Goal: Check status: Check status

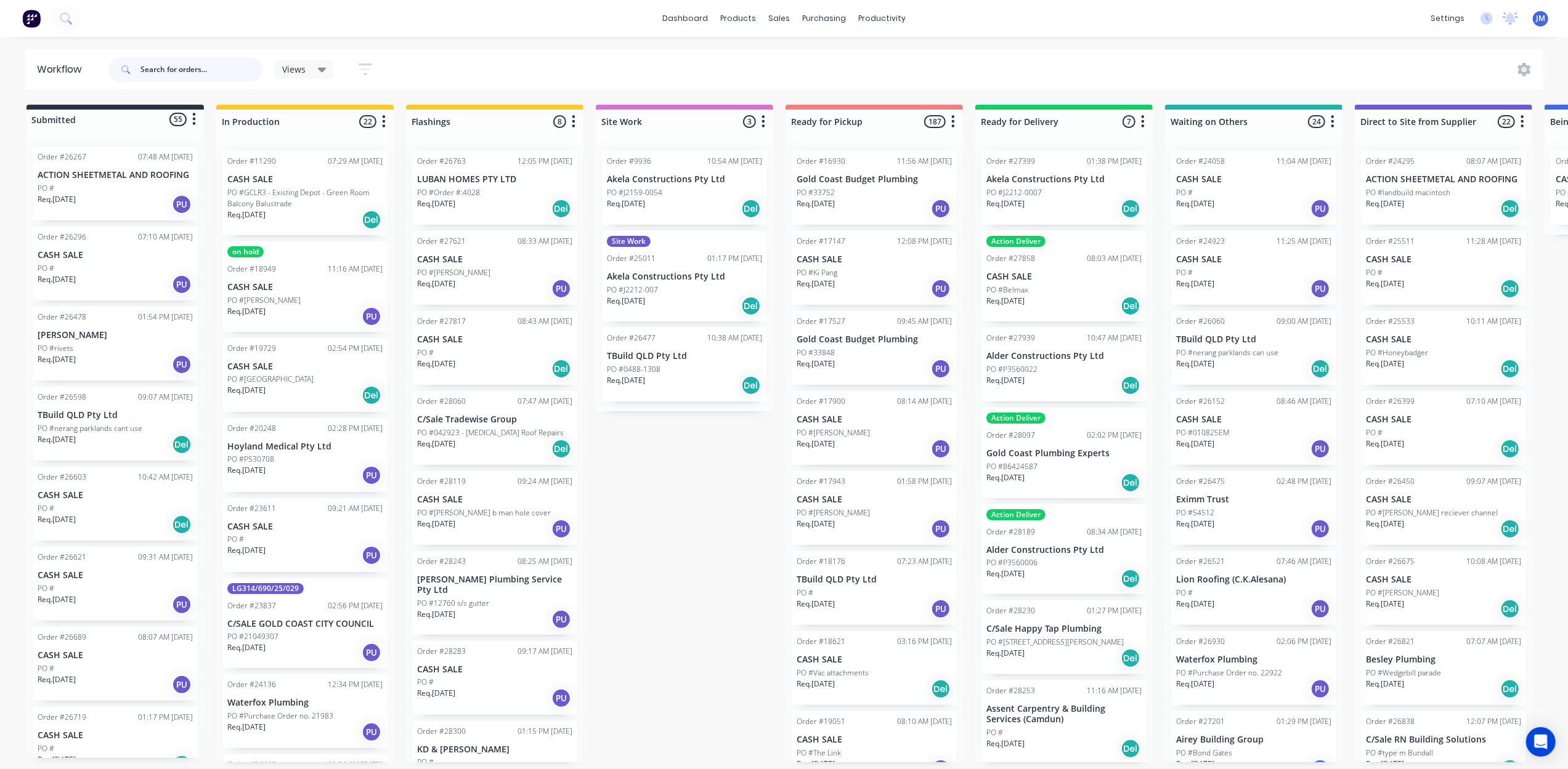
click at [186, 70] on input "text" at bounding box center [201, 70] width 122 height 25
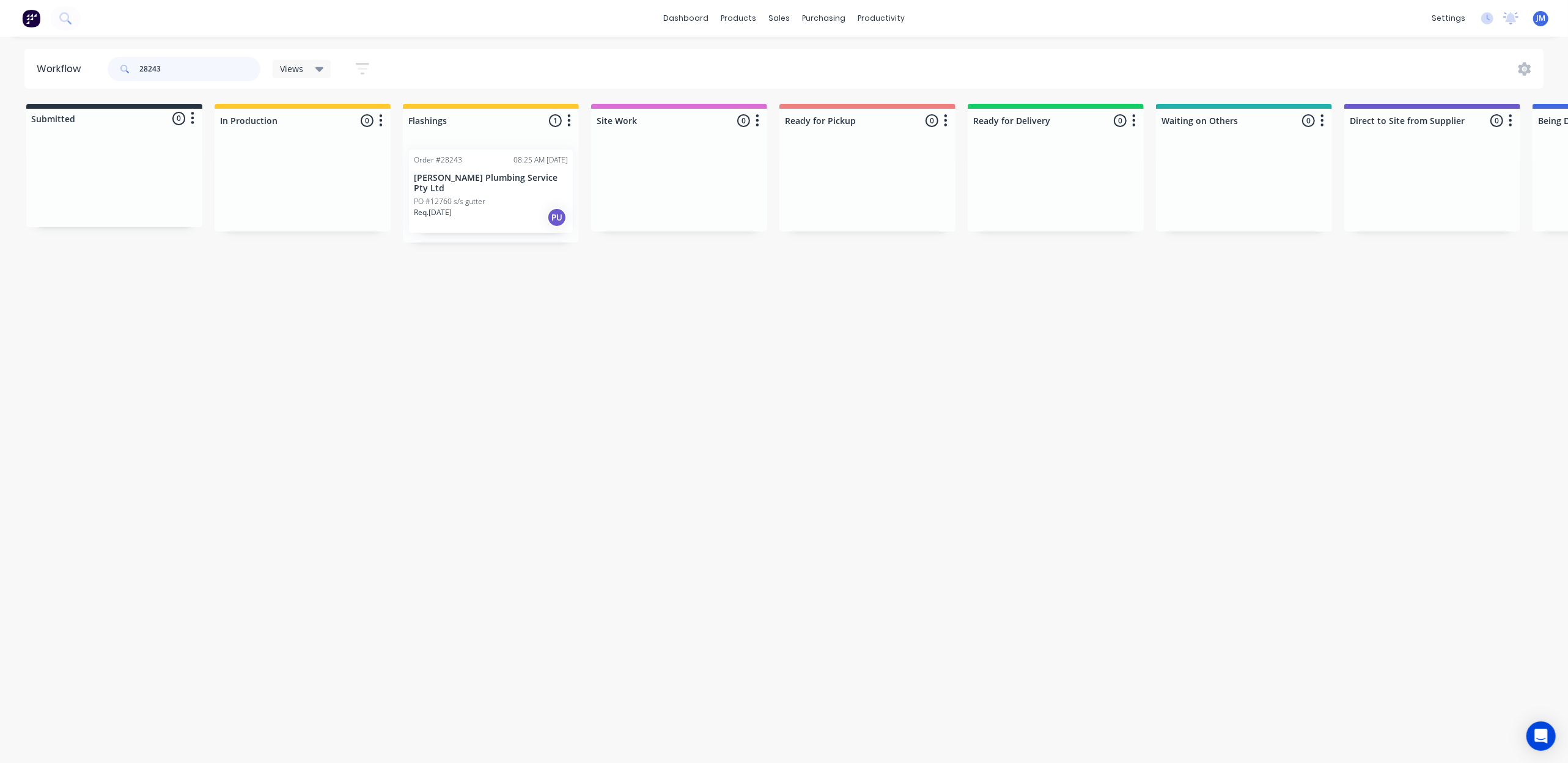
type input "28243"
click at [474, 196] on p "PO #12760 s/s gutter" at bounding box center [449, 201] width 72 height 11
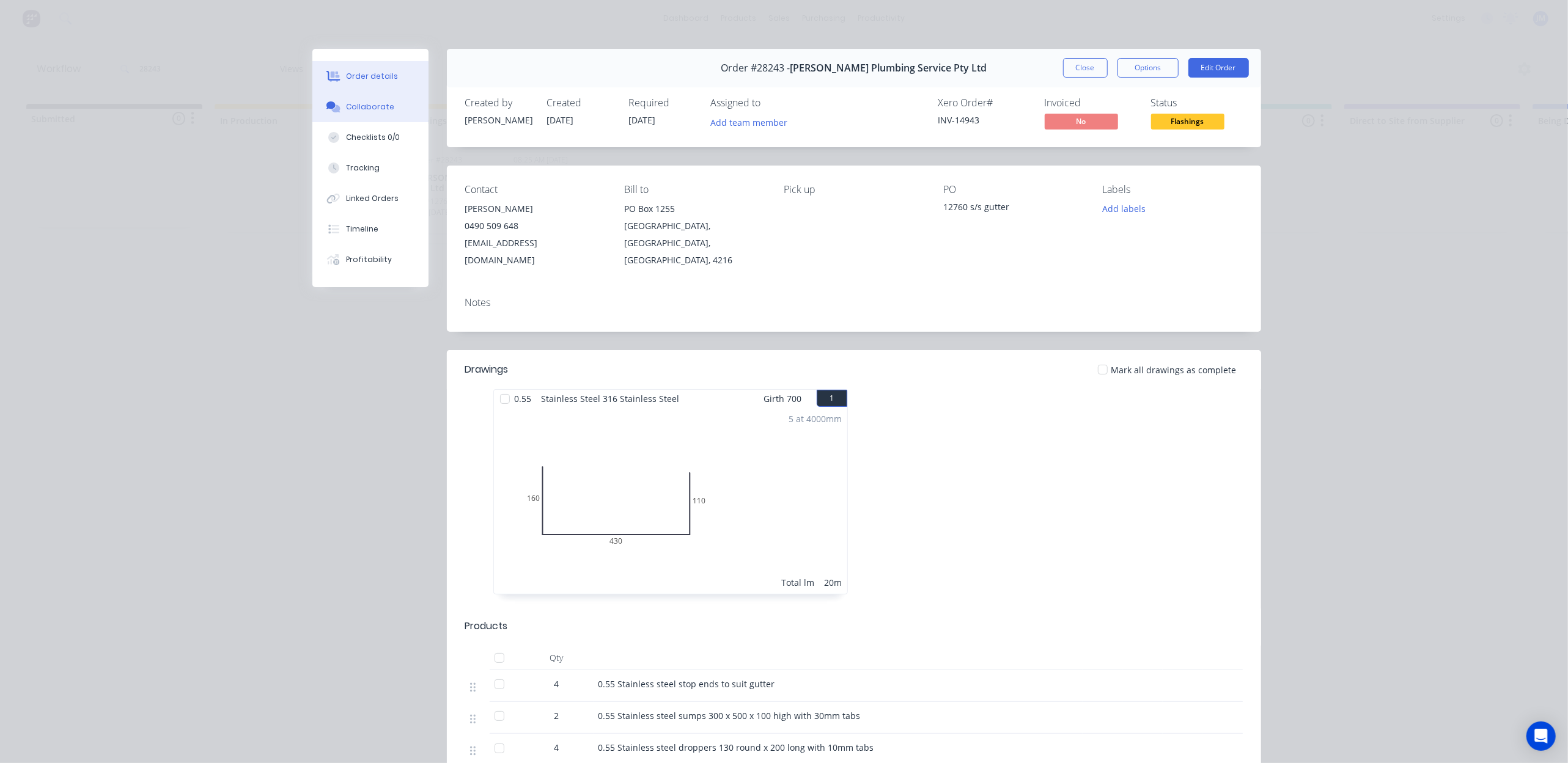
click at [385, 98] on button "Collaborate" at bounding box center [370, 107] width 116 height 31
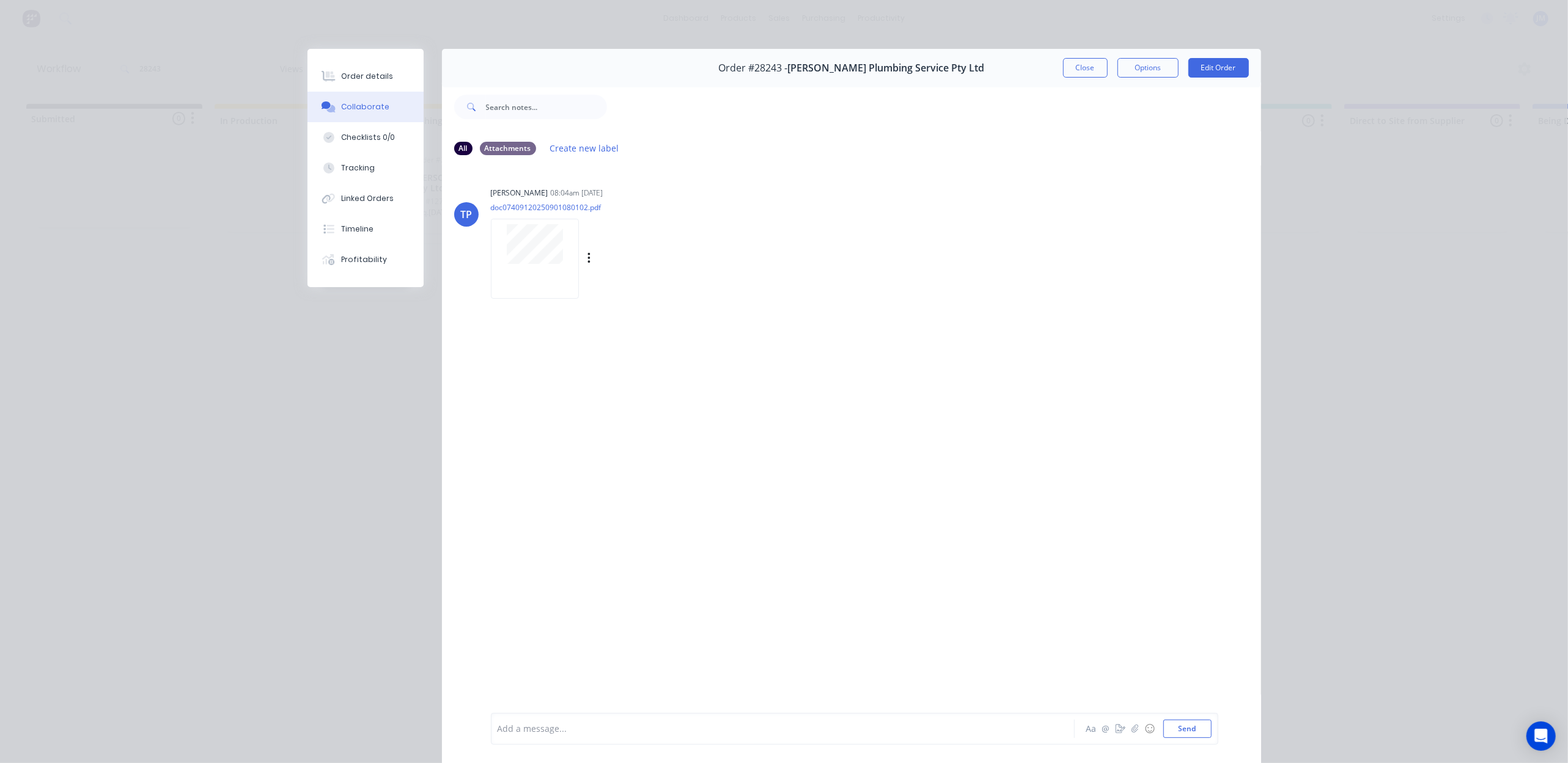
click at [523, 273] on div at bounding box center [534, 259] width 88 height 80
click at [1081, 72] on button "Close" at bounding box center [1084, 67] width 45 height 19
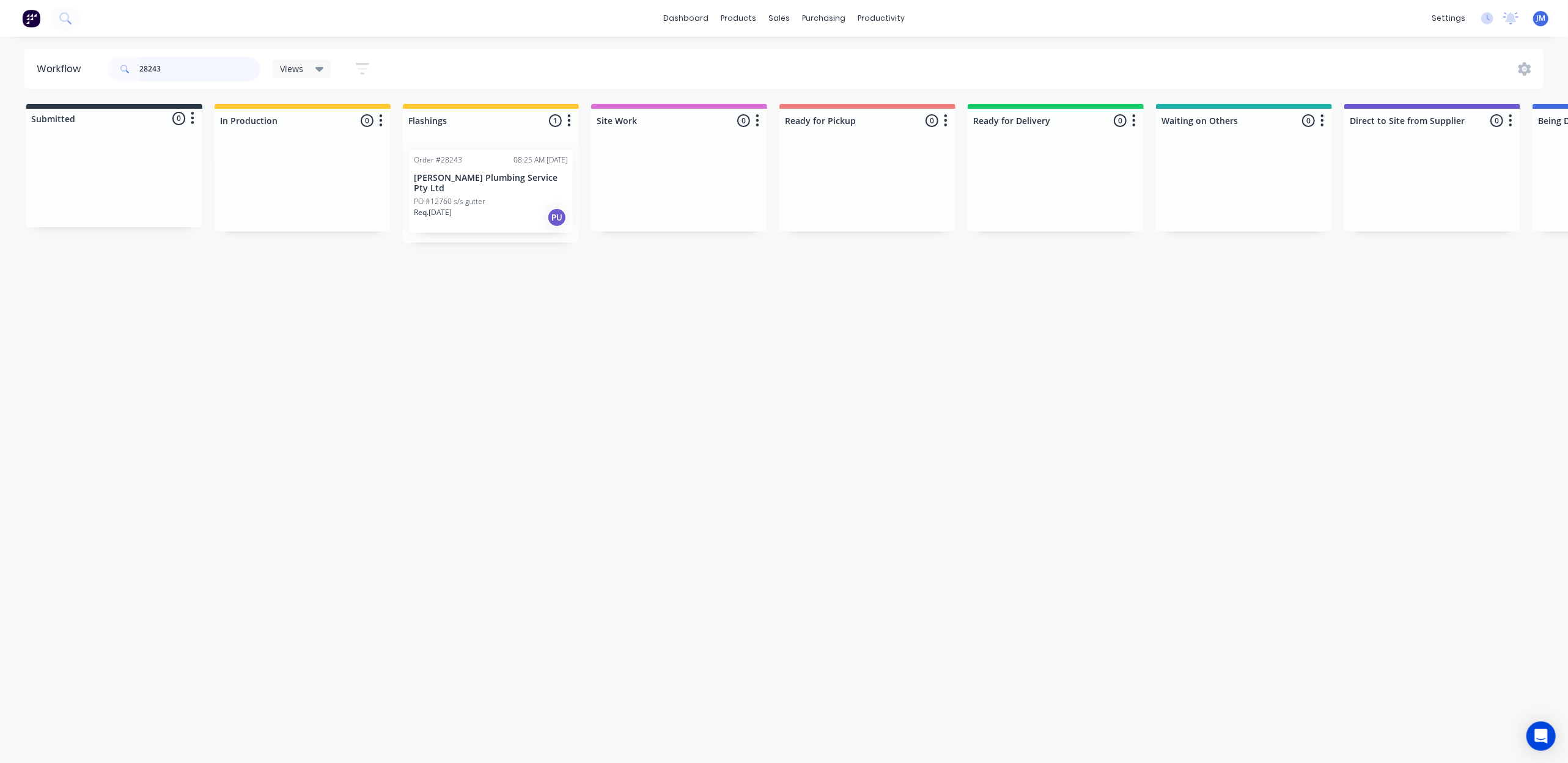
click at [185, 67] on input "28243" at bounding box center [199, 69] width 121 height 24
type input "28033"
click at [120, 151] on div "Order #28033 02:50 PM [DATE]" at bounding box center [115, 156] width 154 height 11
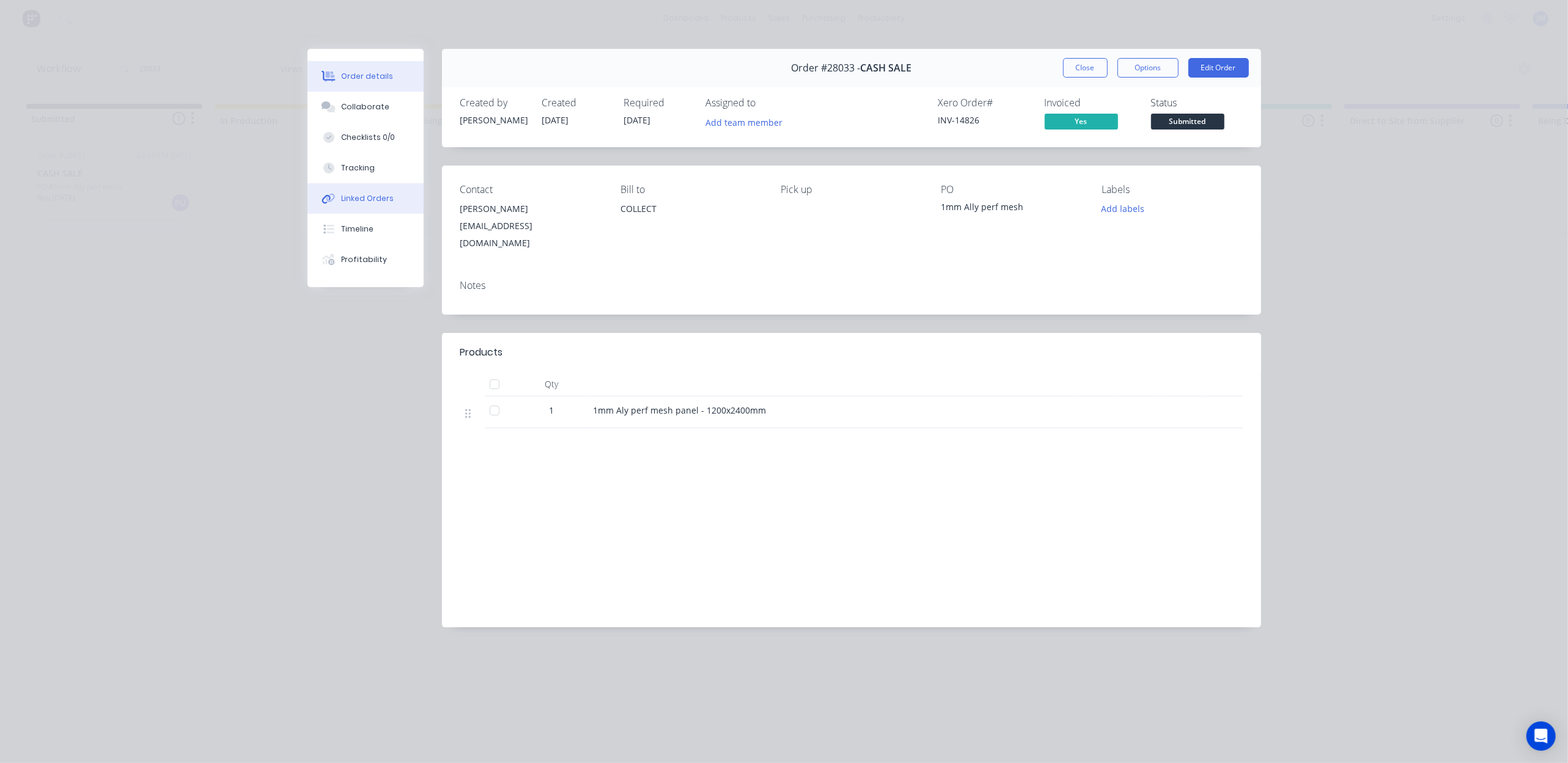
click at [359, 194] on div "Linked Orders" at bounding box center [367, 198] width 52 height 11
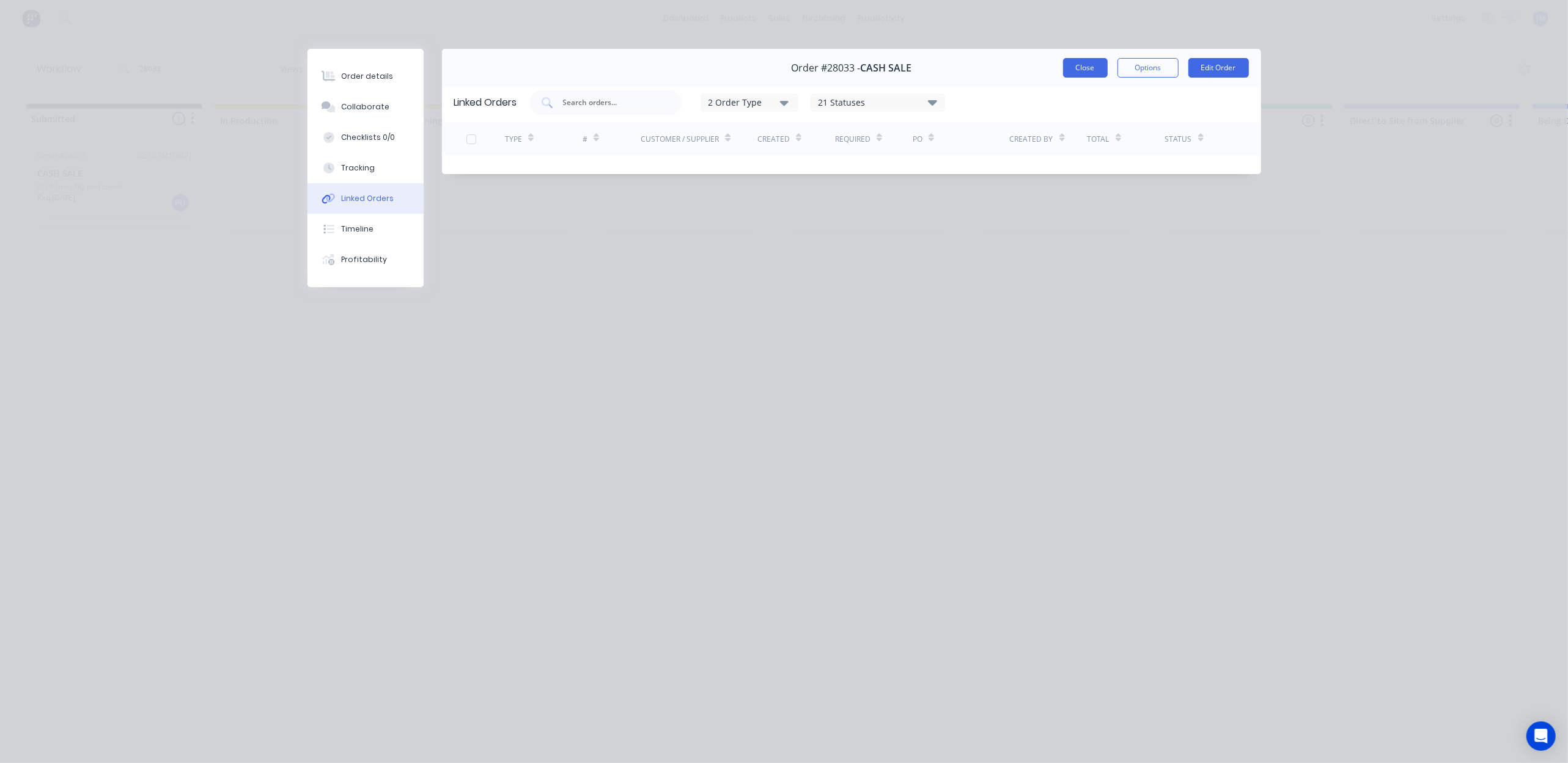
click at [1083, 76] on button "Close" at bounding box center [1084, 67] width 45 height 19
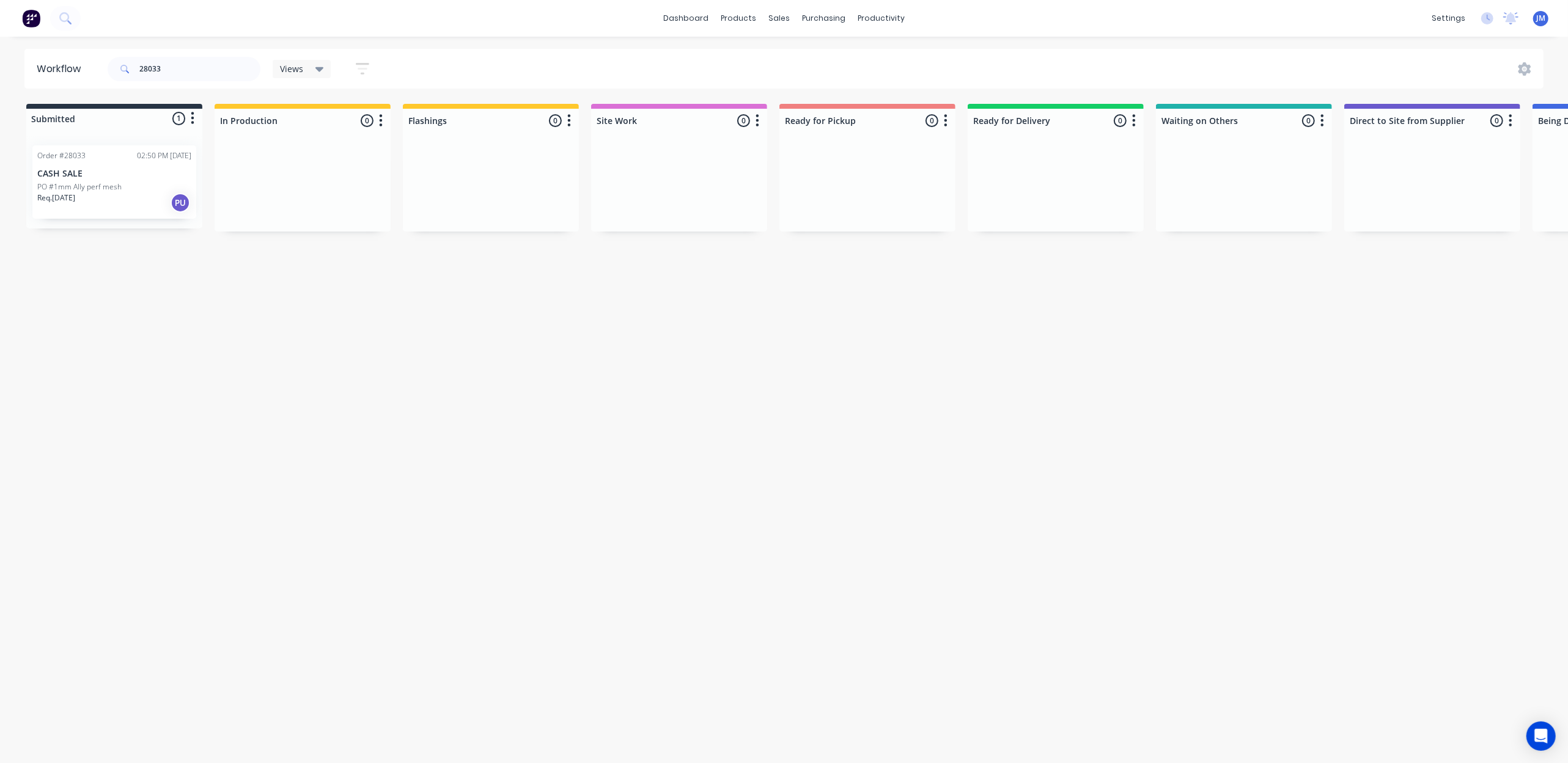
click at [92, 190] on p "PO #1mm Ally perf mesh" at bounding box center [80, 187] width 84 height 11
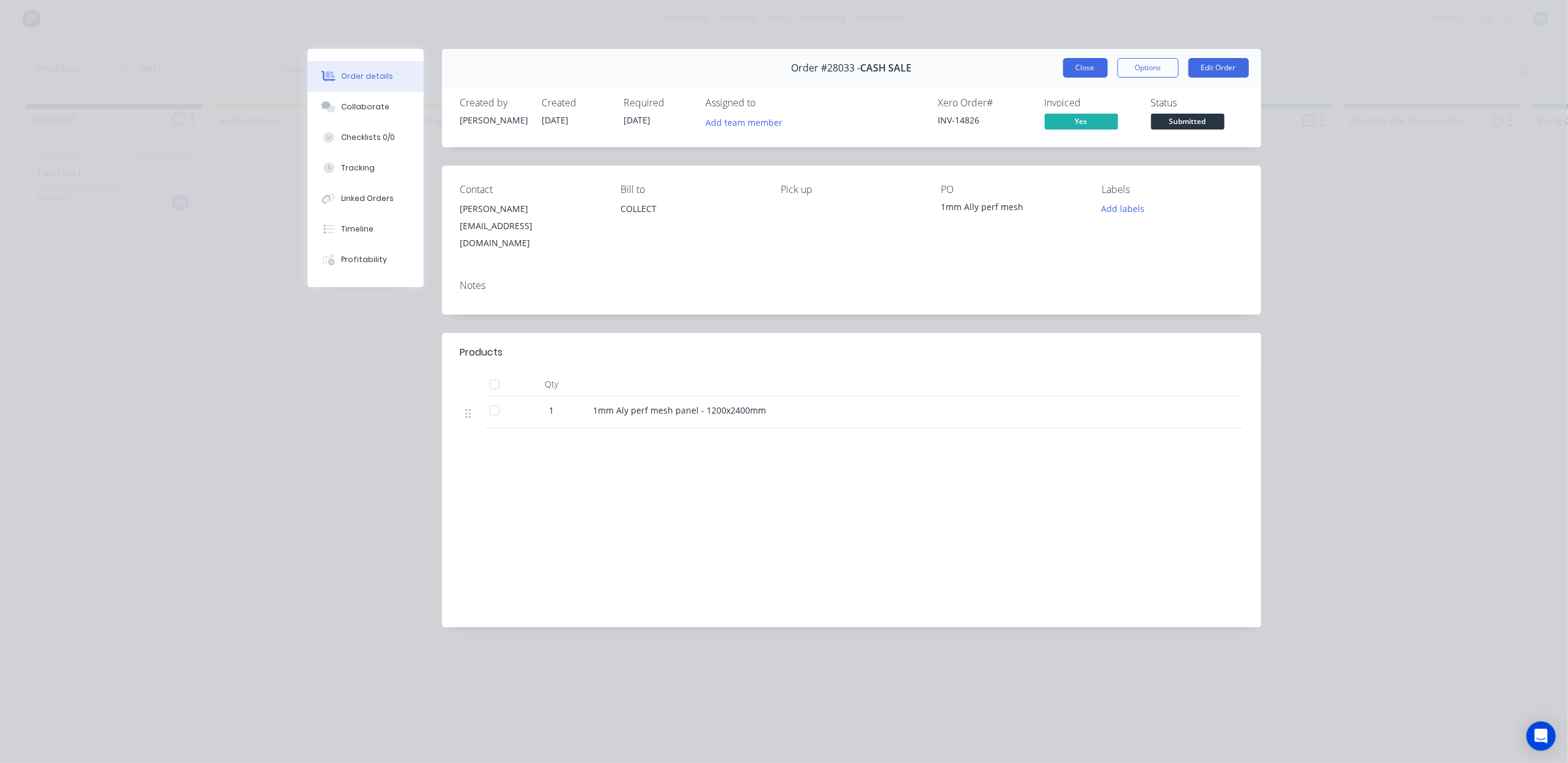
click at [1084, 70] on button "Close" at bounding box center [1084, 67] width 45 height 19
